Goal: Task Accomplishment & Management: Manage account settings

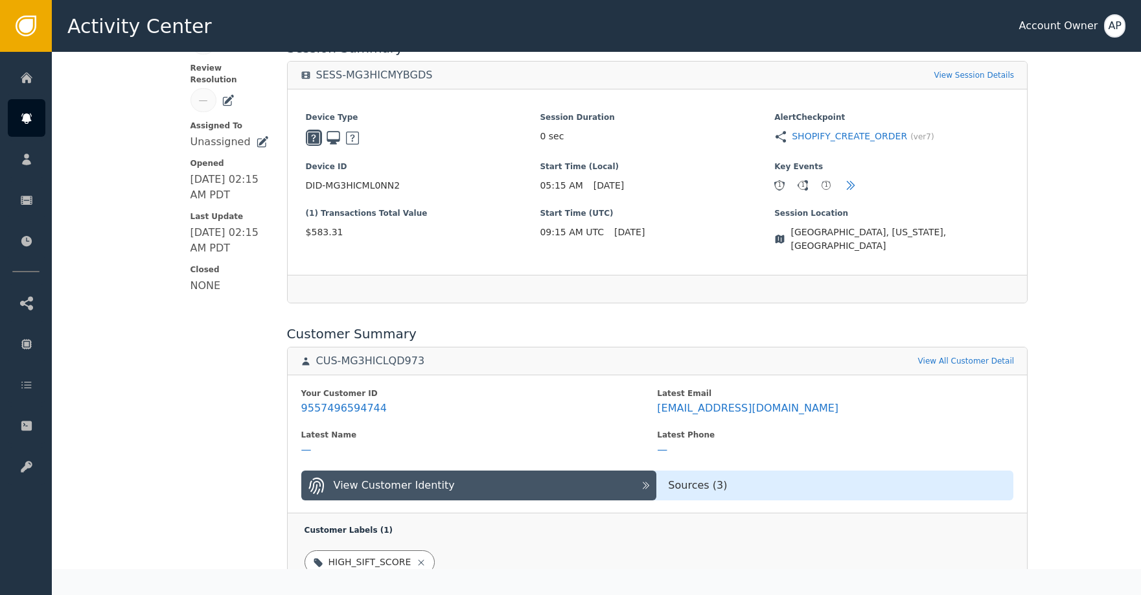
scroll to position [333, 0]
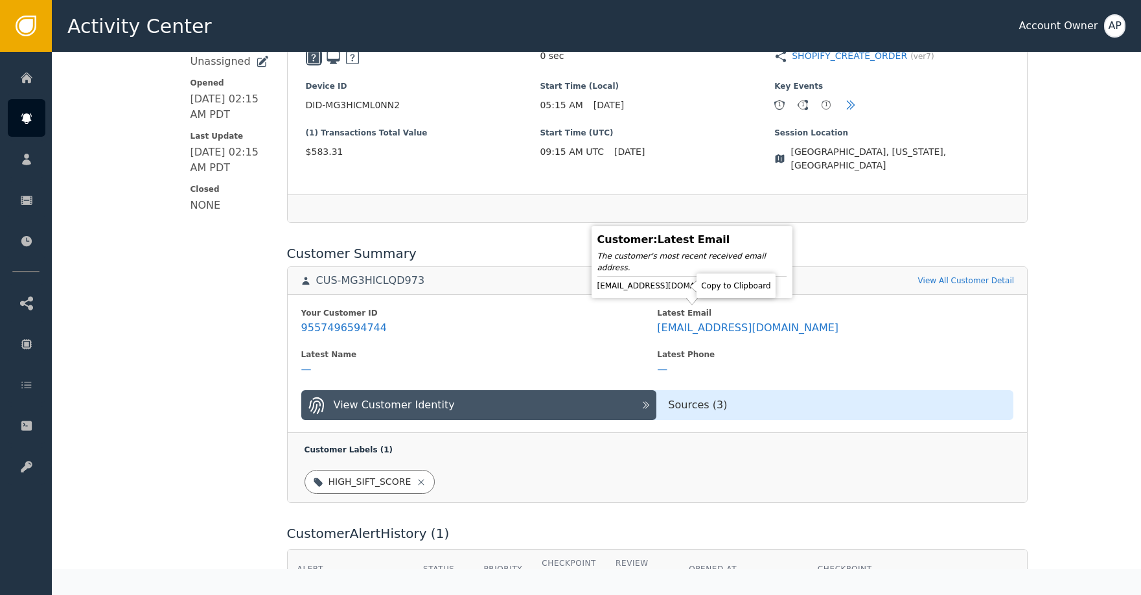
click at [738, 284] on icon at bounding box center [744, 285] width 13 height 13
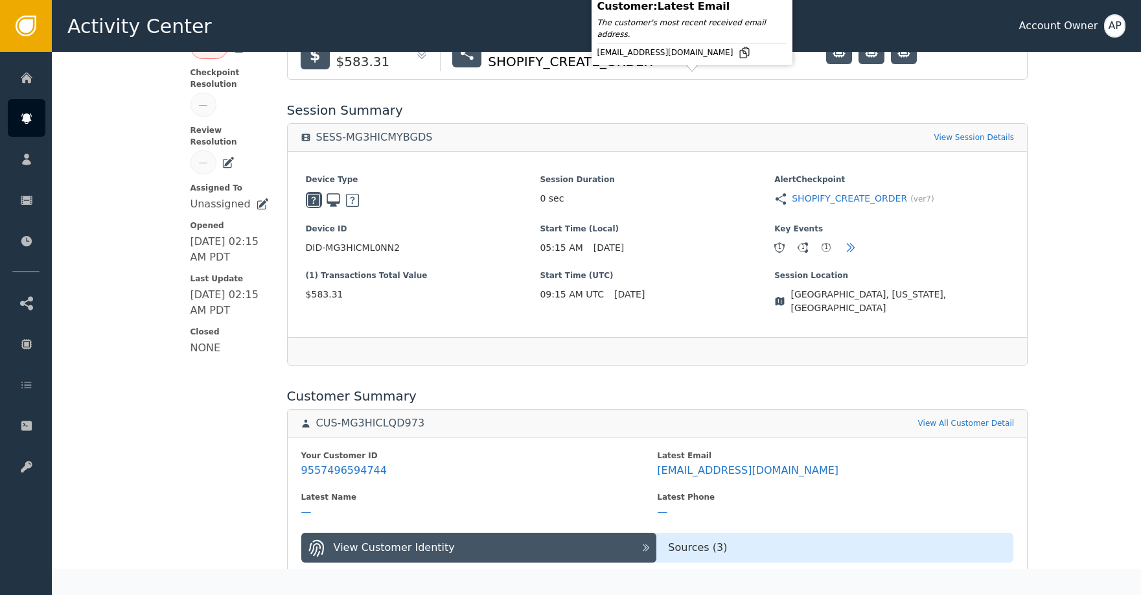
scroll to position [30, 0]
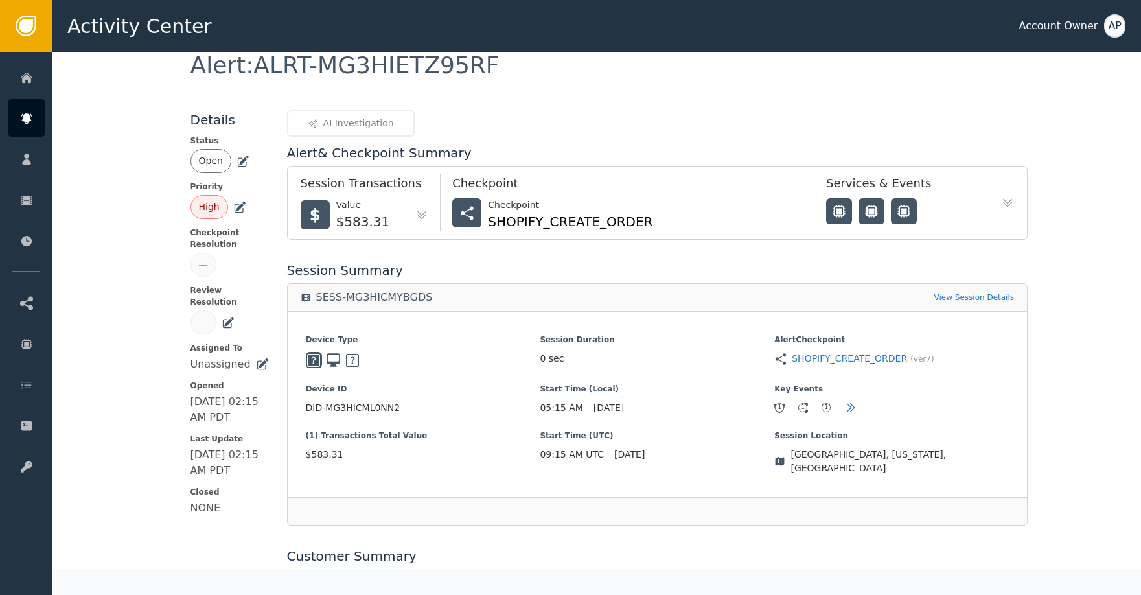
click at [249, 164] on div "Open" at bounding box center [230, 161] width 78 height 24
click at [242, 163] on icon at bounding box center [243, 161] width 13 height 13
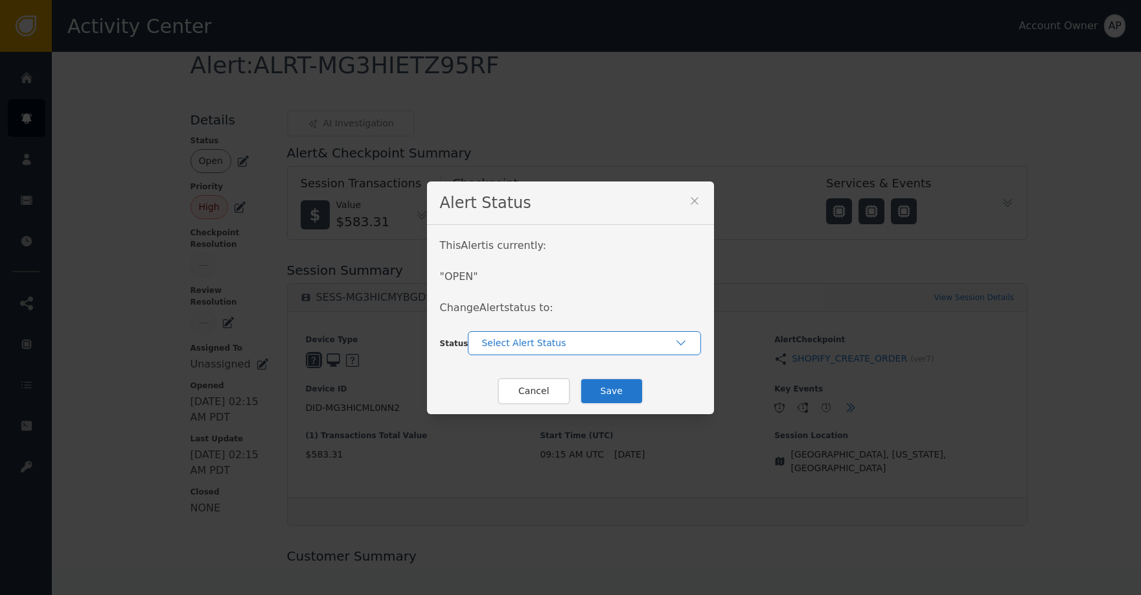
click at [502, 332] on div "Select Alert Status" at bounding box center [584, 343] width 233 height 24
click at [570, 392] on div "Closed" at bounding box center [584, 397] width 207 height 14
click at [614, 394] on button "Save" at bounding box center [612, 391] width 64 height 27
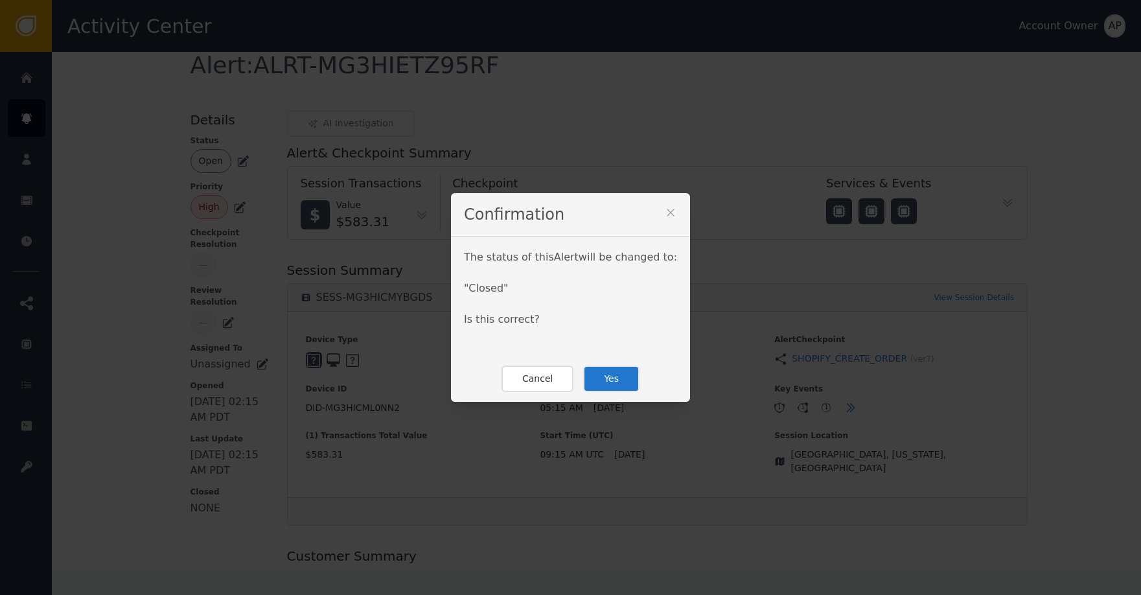
click at [621, 384] on button "Yes" at bounding box center [611, 378] width 56 height 27
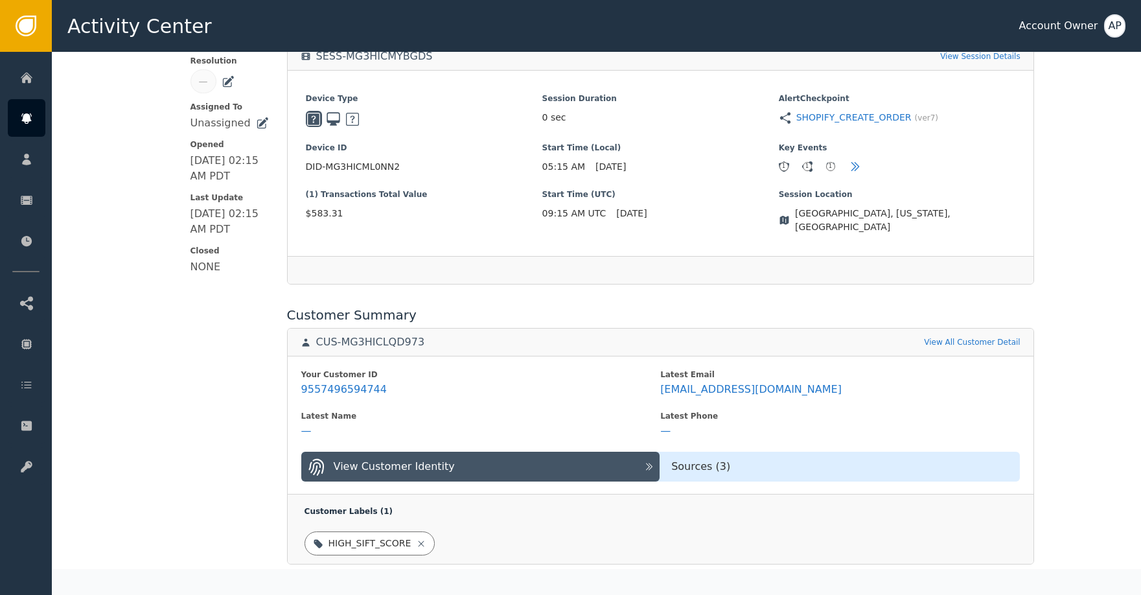
scroll to position [269, 0]
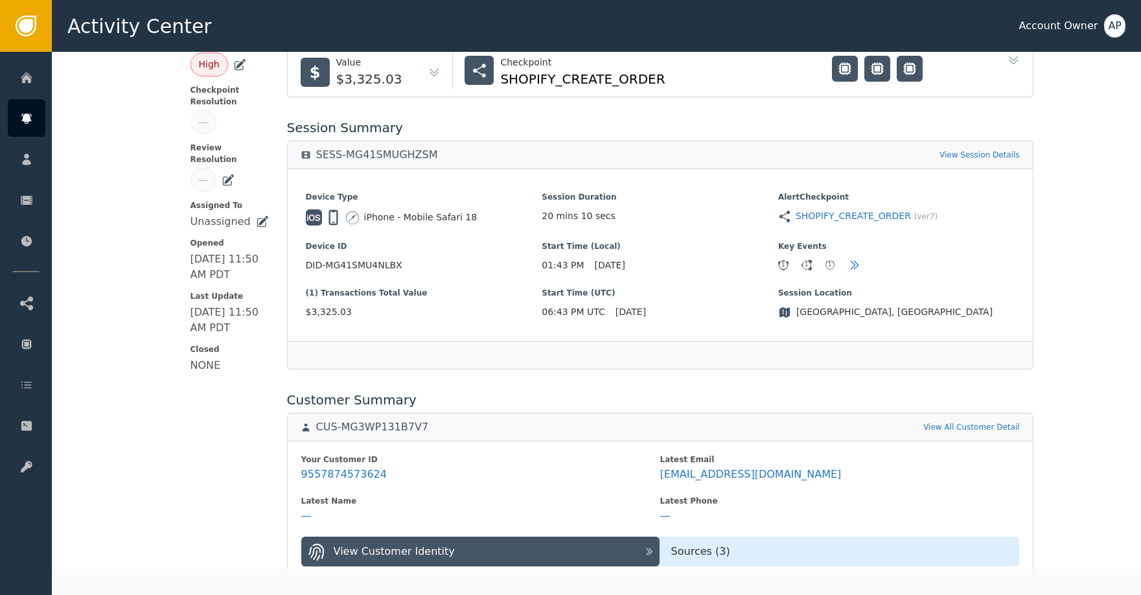
scroll to position [220, 0]
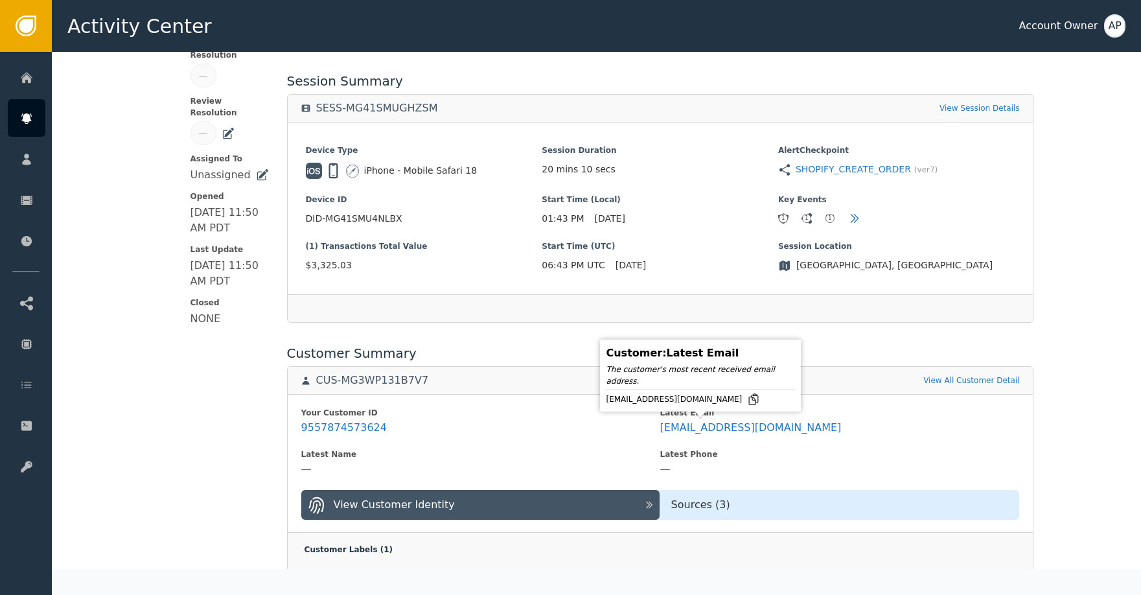
click at [707, 395] on div "[EMAIL_ADDRESS][DOMAIN_NAME]" at bounding box center [700, 399] width 189 height 13
click at [749, 397] on icon at bounding box center [753, 399] width 9 height 10
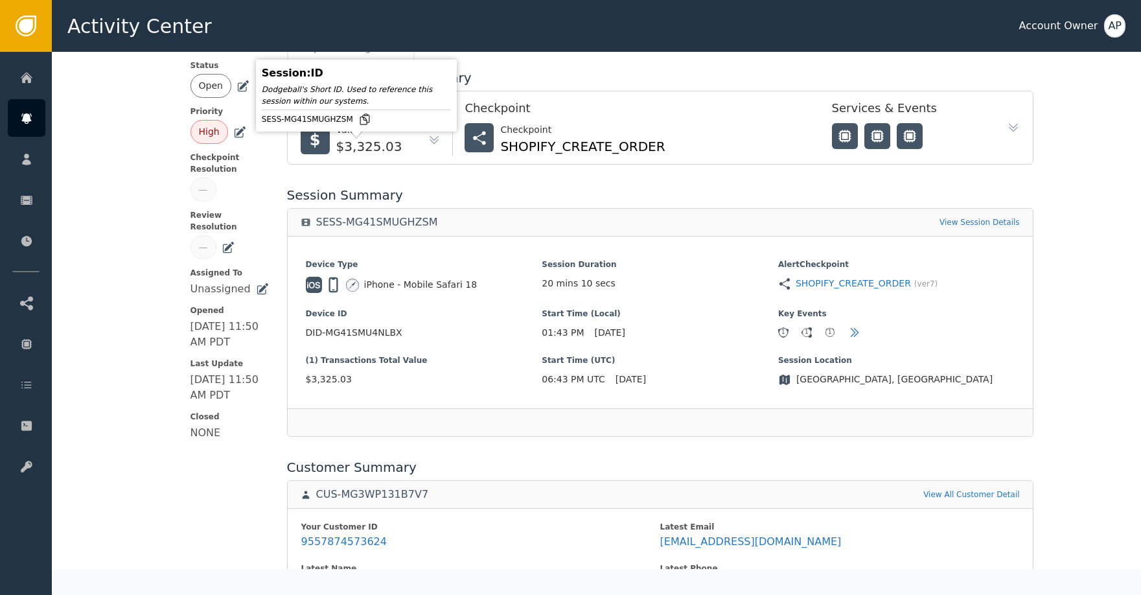
scroll to position [0, 0]
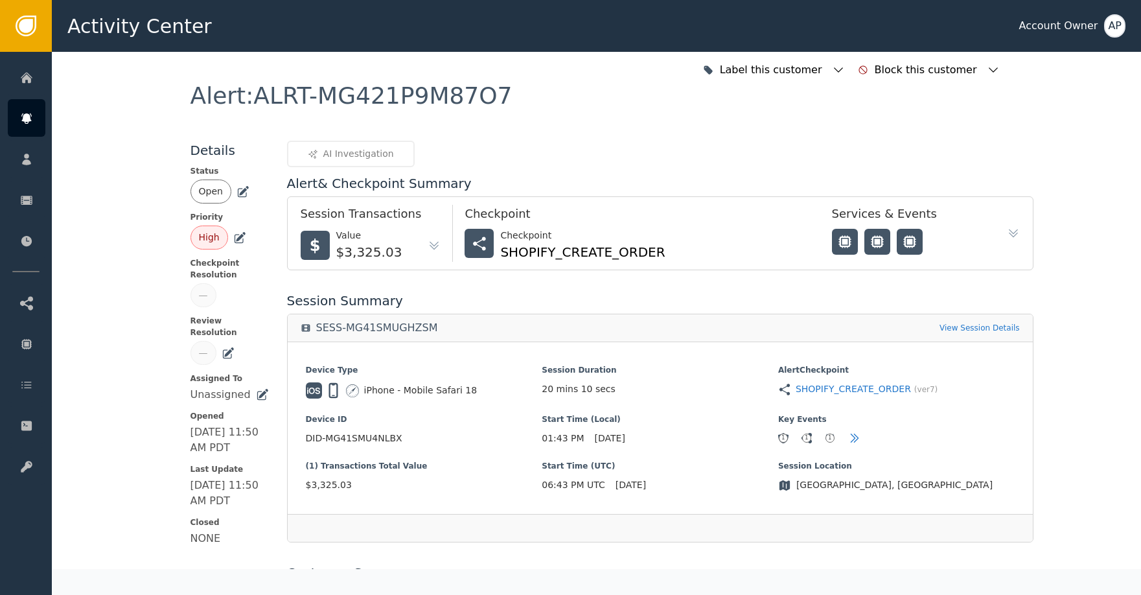
click at [238, 186] on icon at bounding box center [243, 191] width 13 height 13
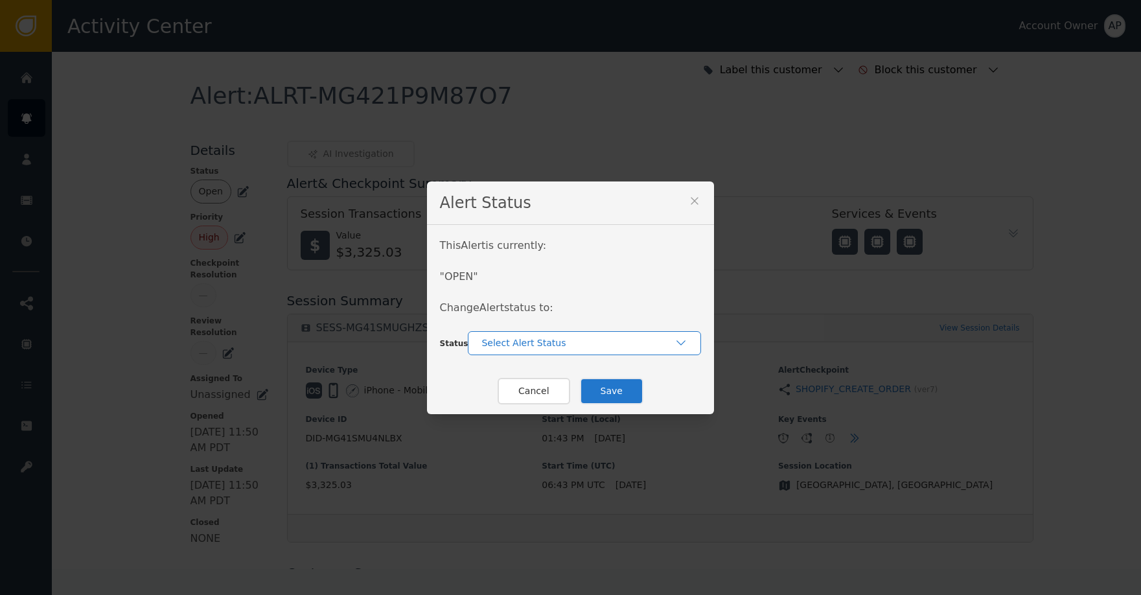
click at [517, 342] on div "Select Alert Status" at bounding box center [577, 343] width 193 height 14
click at [533, 390] on div "Closed" at bounding box center [584, 397] width 207 height 14
click at [601, 393] on button "Save" at bounding box center [612, 391] width 64 height 27
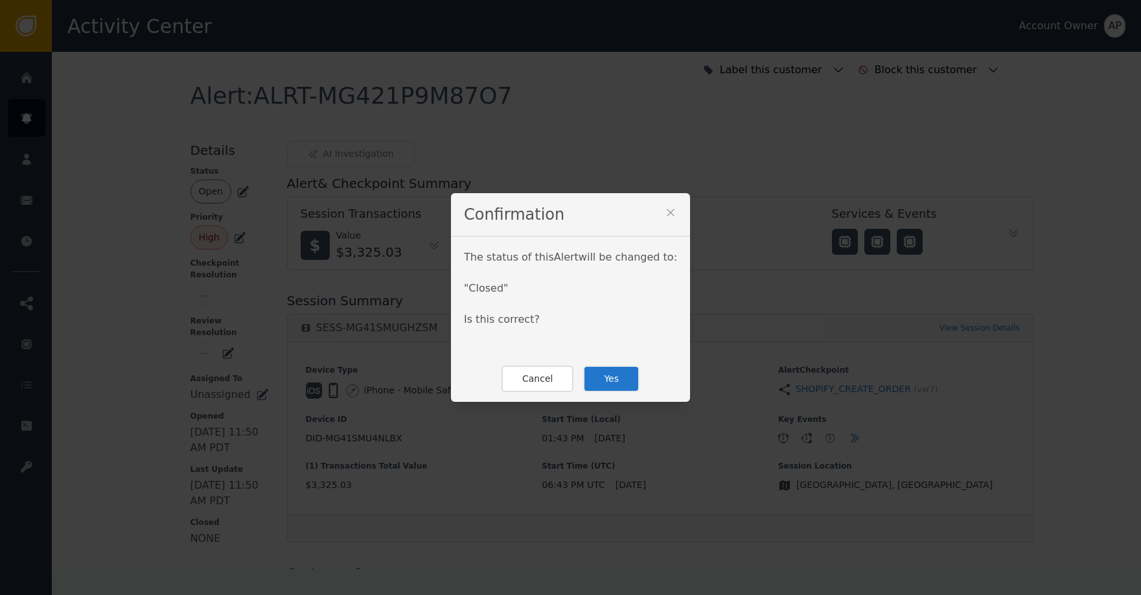
click at [612, 386] on button "Yes" at bounding box center [611, 378] width 56 height 27
